Goal: Browse casually

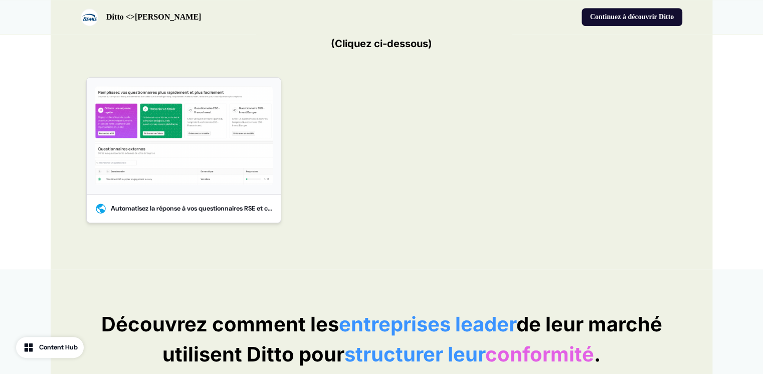
scroll to position [340, 0]
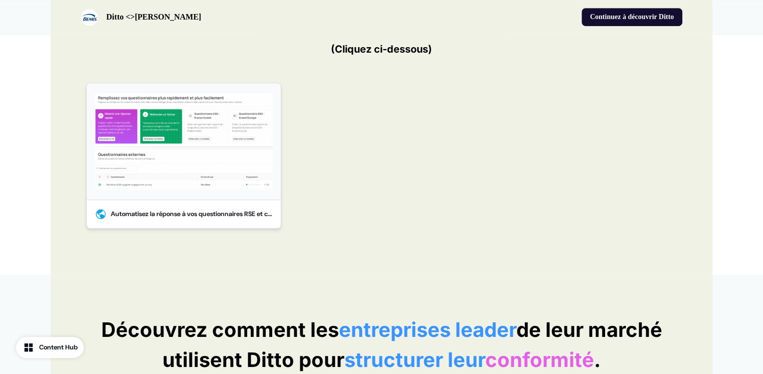
click at [228, 157] on img at bounding box center [184, 141] width 178 height 100
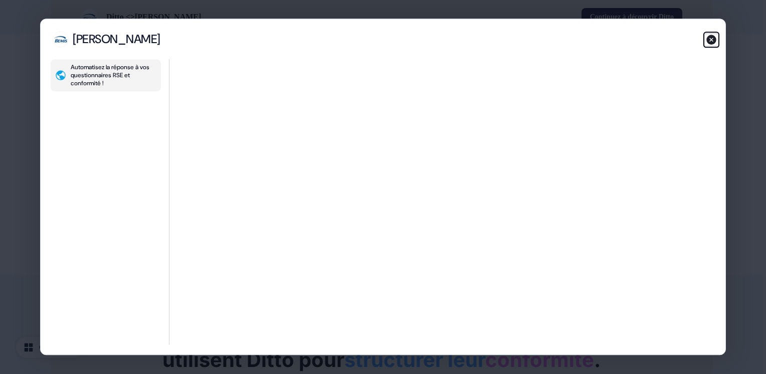
click at [711, 37] on icon "button" at bounding box center [711, 40] width 10 height 10
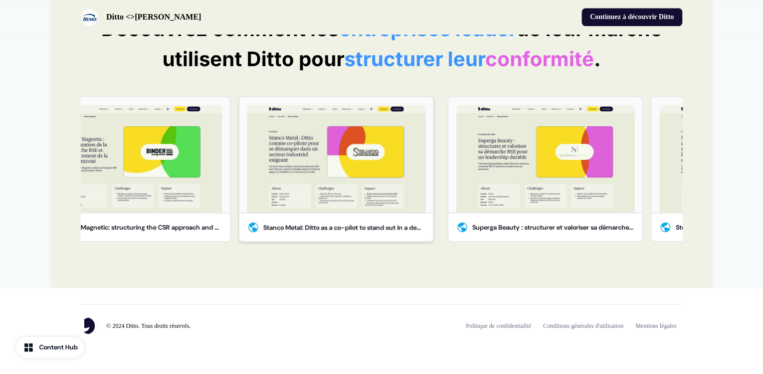
scroll to position [0, 0]
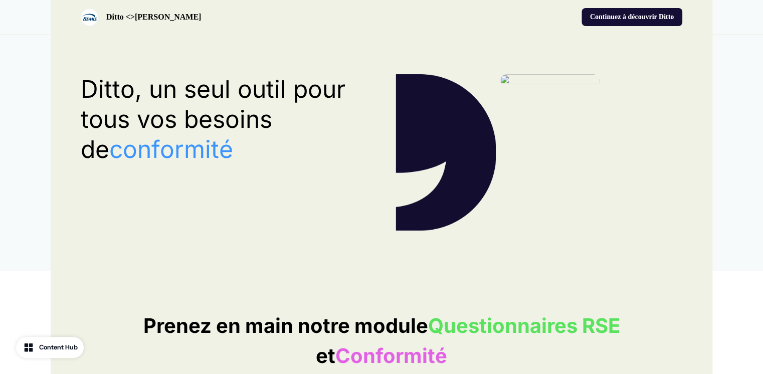
click at [613, 16] on button "Continuez à découvrir Ditto" at bounding box center [631, 17] width 101 height 18
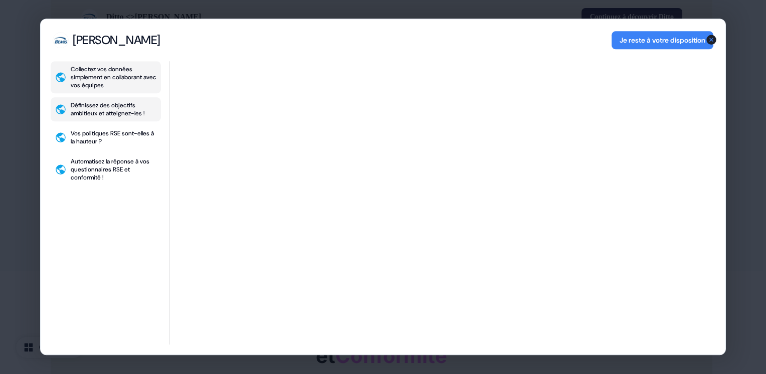
click at [103, 108] on div "Définissez des objectifs ambitieux et atteignez-les !" at bounding box center [114, 109] width 86 height 16
click at [95, 143] on div "Vos politiques RSE sont-elles à la hauteur ?" at bounding box center [114, 137] width 86 height 16
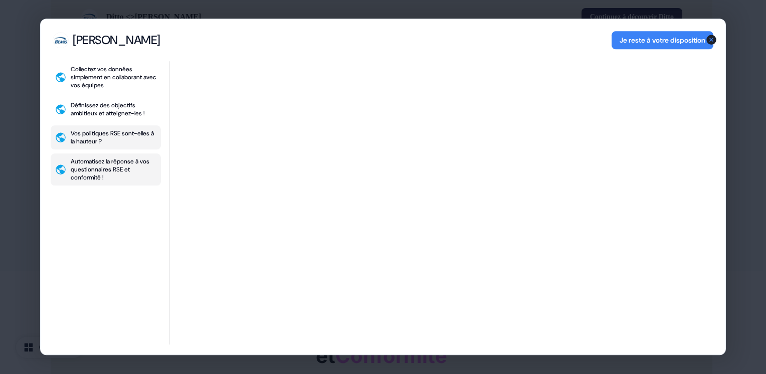
click at [92, 164] on div "Automatisez la réponse à vos questionnaires RSE et conformité !" at bounding box center [114, 169] width 86 height 24
click at [98, 146] on button "Vos politiques RSE sont-elles à la hauteur ?" at bounding box center [106, 137] width 110 height 24
click at [712, 40] on icon "button" at bounding box center [711, 40] width 10 height 10
